Goal: Check status: Check status

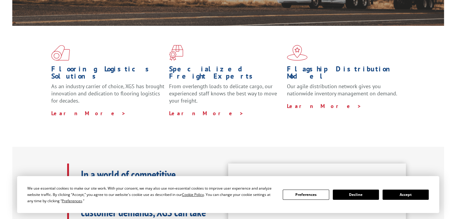
scroll to position [55, 0]
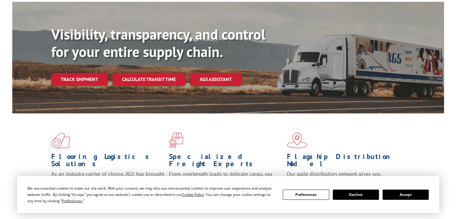
click at [400, 197] on button "Accept" at bounding box center [405, 194] width 46 height 10
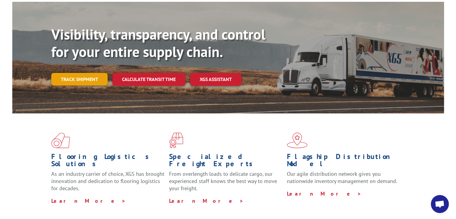
click at [88, 73] on link "Track shipment" at bounding box center [79, 79] width 56 height 13
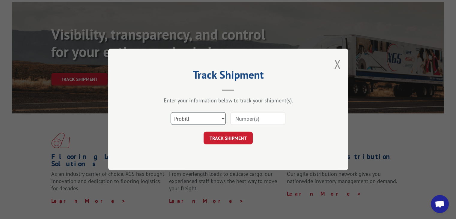
click at [205, 112] on select "Select category... Probill BOL PO" at bounding box center [197, 118] width 55 height 13
select select "bol"
click at [170, 112] on select "Select category... Probill BOL PO" at bounding box center [197, 118] width 55 height 13
click at [242, 125] on div "Select category... Probill BOL PO" at bounding box center [228, 119] width 180 height 20
click at [247, 118] on input at bounding box center [257, 118] width 55 height 13
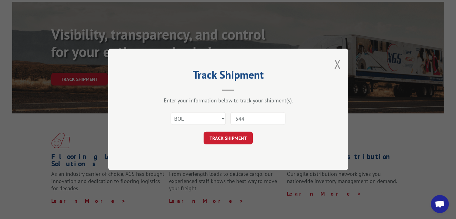
type input "54402825"
click at [238, 143] on button "TRACK SHIPMENT" at bounding box center [227, 138] width 49 height 13
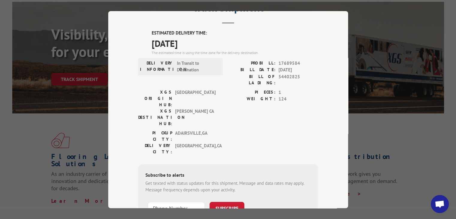
scroll to position [29, 0]
